Goal: Complete application form

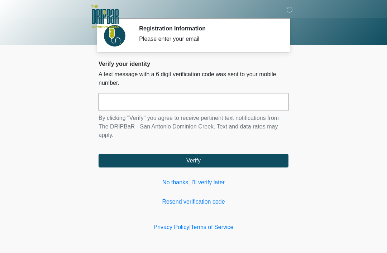
click at [226, 186] on link "No thanks, I'll verify later" at bounding box center [194, 182] width 190 height 9
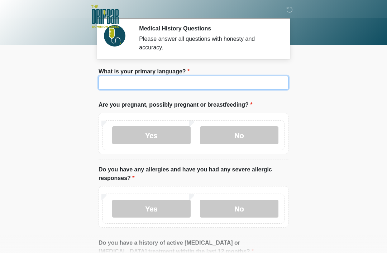
click at [171, 89] on input "What is your primary language?" at bounding box center [194, 83] width 190 height 14
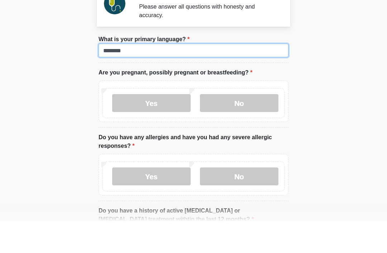
type input "*******"
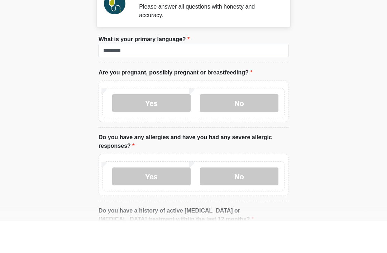
click at [245, 126] on label "No" at bounding box center [239, 135] width 78 height 18
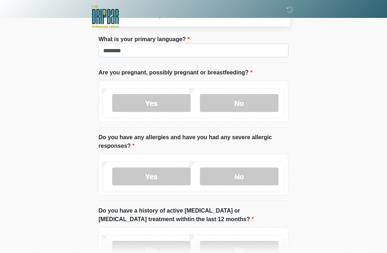
click at [245, 180] on label "No" at bounding box center [239, 177] width 78 height 18
click at [247, 250] on label "No" at bounding box center [239, 250] width 78 height 18
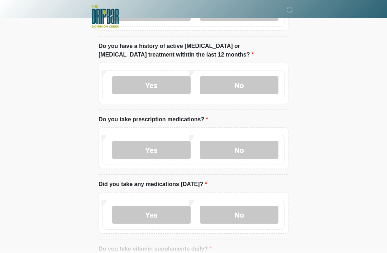
scroll to position [210, 0]
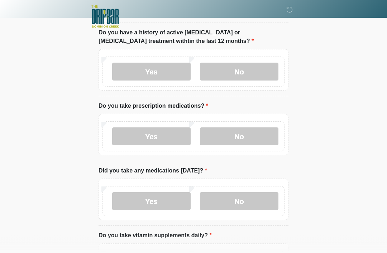
click at [131, 141] on label "Yes" at bounding box center [151, 137] width 78 height 18
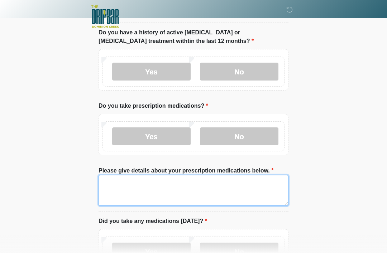
click at [177, 195] on textarea "Please give details about your prescription medications below." at bounding box center [194, 190] width 190 height 31
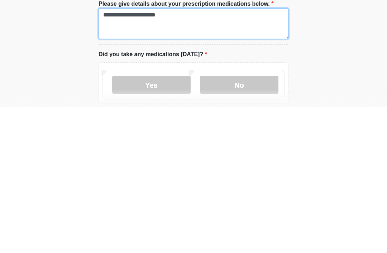
scroll to position [241, 0]
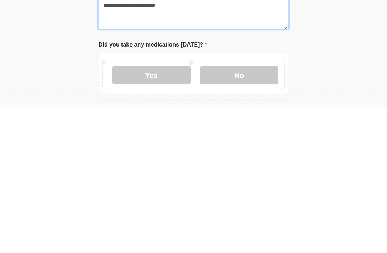
type textarea "**********"
click at [166, 212] on label "Yes" at bounding box center [151, 221] width 78 height 18
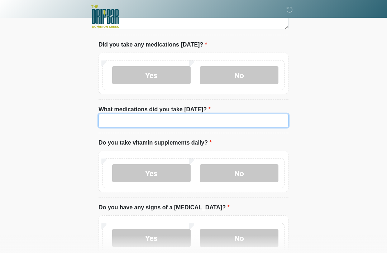
click at [189, 121] on input "What medications did you take today?" at bounding box center [194, 121] width 190 height 14
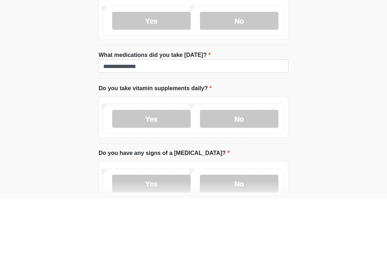
scroll to position [442, 0]
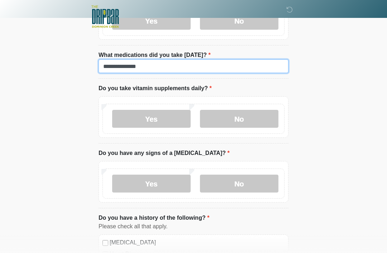
type input "**********"
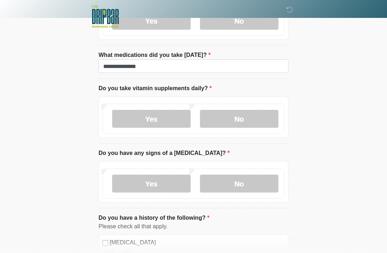
click at [241, 120] on label "No" at bounding box center [239, 119] width 78 height 18
click at [242, 186] on label "No" at bounding box center [239, 184] width 78 height 18
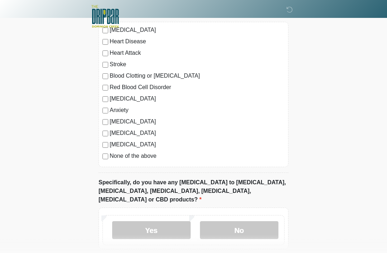
scroll to position [659, 0]
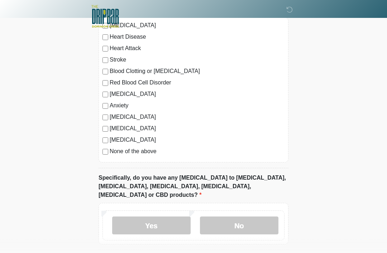
click at [243, 218] on label "No" at bounding box center [239, 226] width 78 height 18
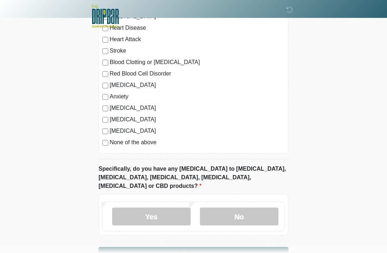
scroll to position [681, 0]
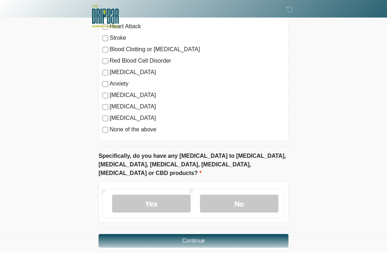
click at [260, 235] on button "Continue" at bounding box center [194, 242] width 190 height 14
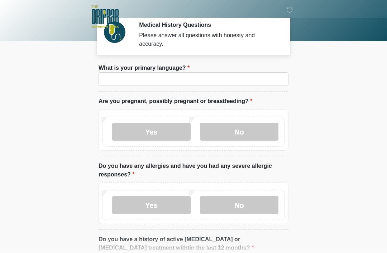
scroll to position [0, 0]
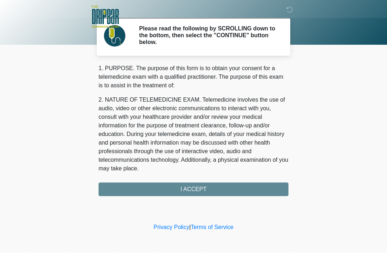
click at [193, 190] on div "1. PURPOSE. The purpose of this form is to obtain your consent for a telemedici…" at bounding box center [194, 130] width 190 height 132
click at [220, 188] on div "1. PURPOSE. The purpose of this form is to obtain your consent for a telemedici…" at bounding box center [194, 130] width 190 height 132
click at [200, 194] on div "1. PURPOSE. The purpose of this form is to obtain your consent for a telemedici…" at bounding box center [194, 130] width 190 height 132
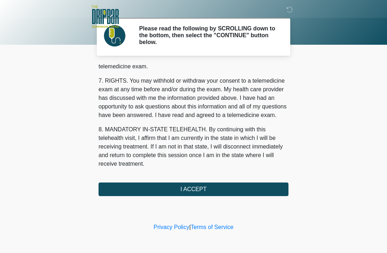
scroll to position [314, 0]
click at [230, 189] on button "I ACCEPT" at bounding box center [194, 190] width 190 height 14
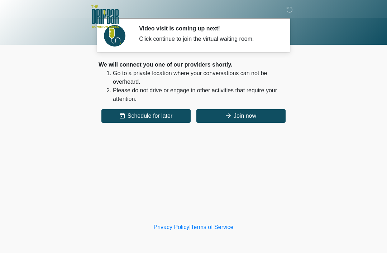
click at [248, 119] on button "Join now" at bounding box center [240, 116] width 89 height 14
